Goal: Task Accomplishment & Management: Use online tool/utility

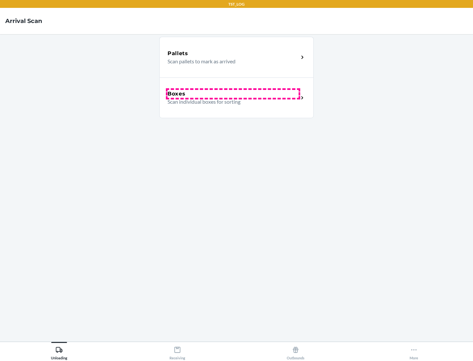
click at [233, 94] on div "Boxes" at bounding box center [232, 94] width 131 height 8
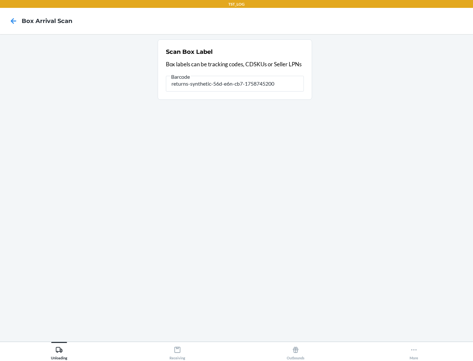
type input "returns-synthetic-56d-e6n-cb7-1758745200"
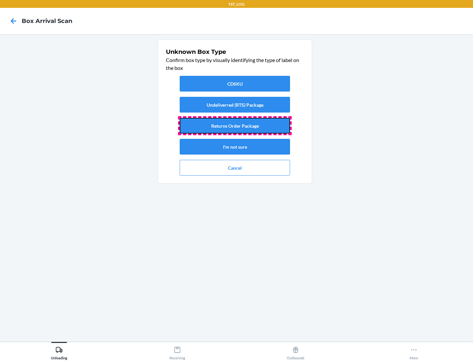
click at [235, 126] on button "Returns Order Package" at bounding box center [235, 126] width 110 height 16
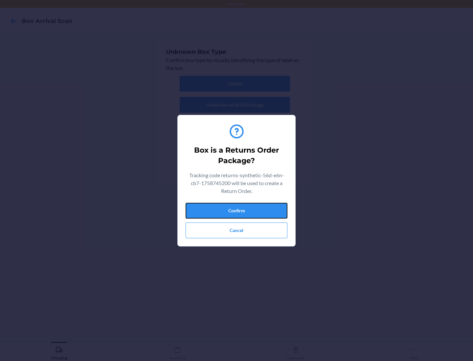
click at [236, 210] on button "Confirm" at bounding box center [236, 211] width 102 height 16
